Goal: Information Seeking & Learning: Learn about a topic

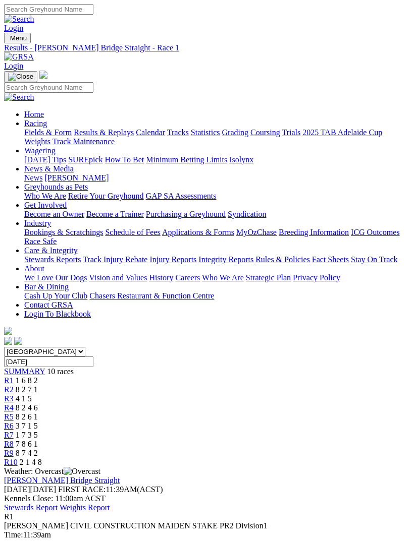
scroll to position [105, 0]
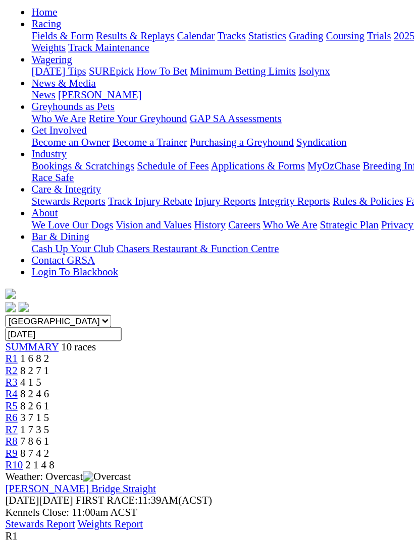
click at [72, 32] on link "Fields & Form" at bounding box center [47, 27] width 47 height 9
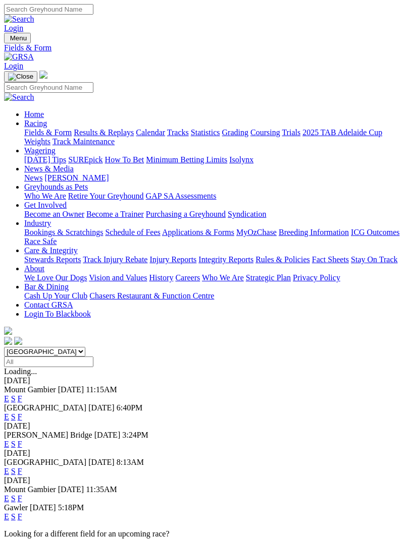
click at [9, 395] on link "E" at bounding box center [6, 399] width 5 height 9
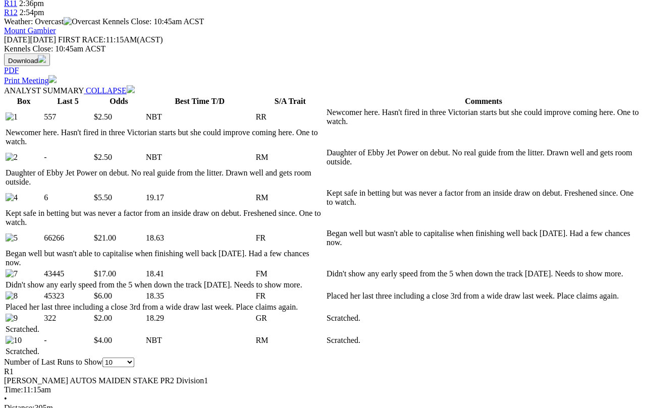
scroll to position [451, 0]
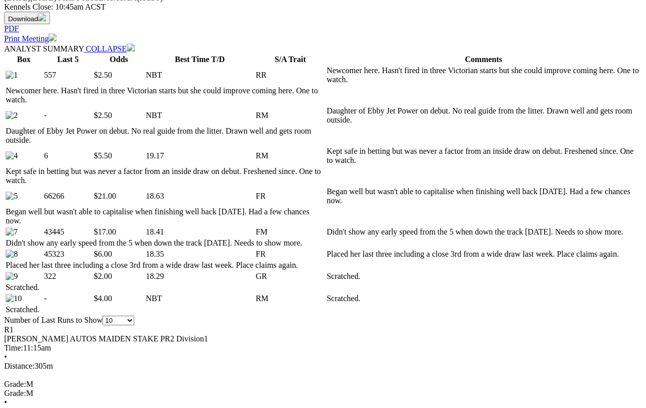
scroll to position [491, 4]
